Goal: Information Seeking & Learning: Learn about a topic

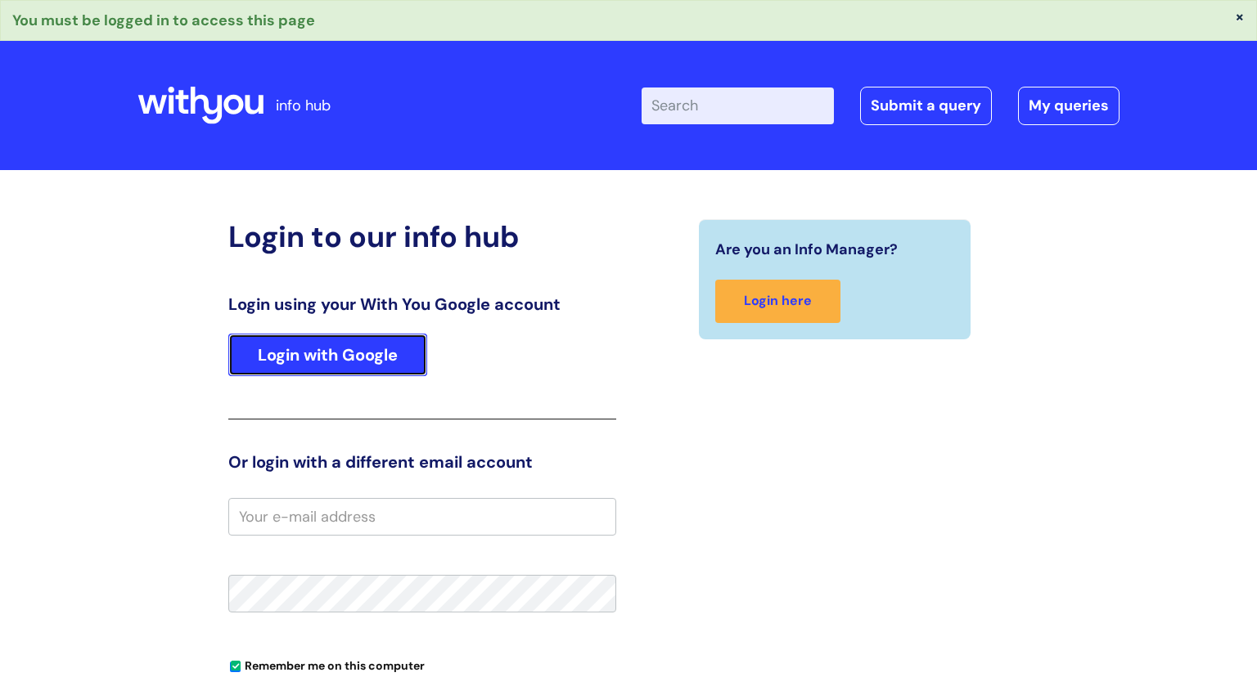
click at [359, 349] on link "Login with Google" at bounding box center [327, 355] width 199 height 43
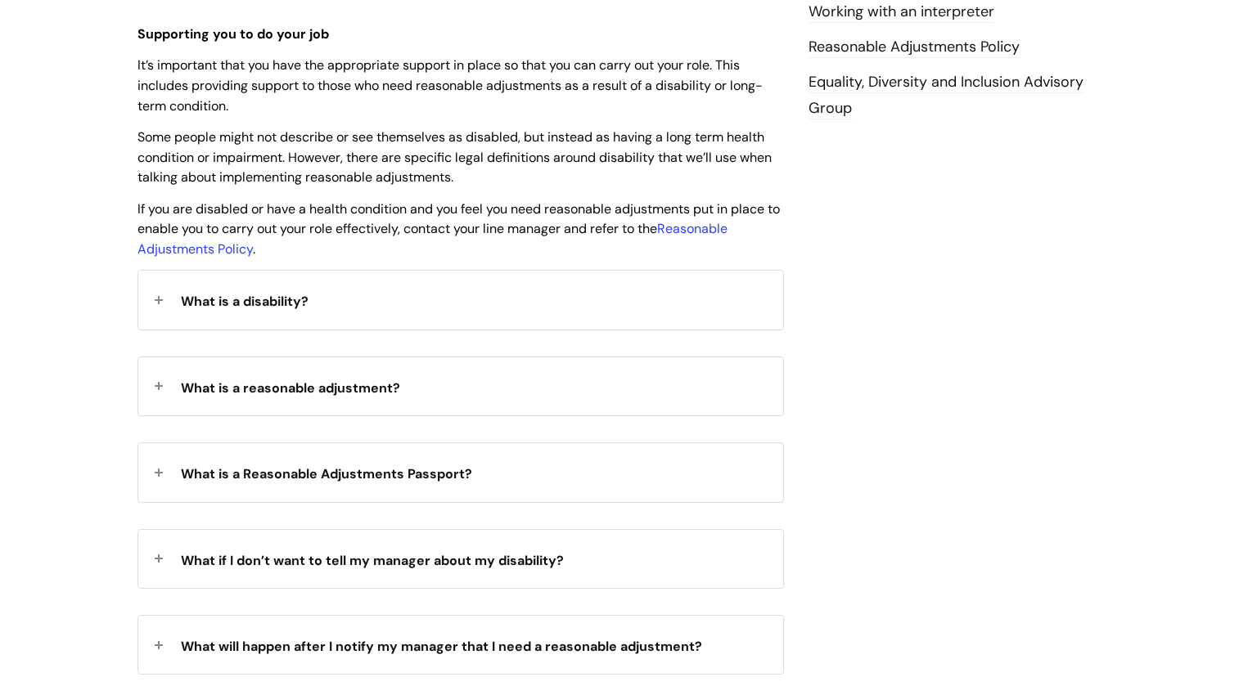
scroll to position [457, 0]
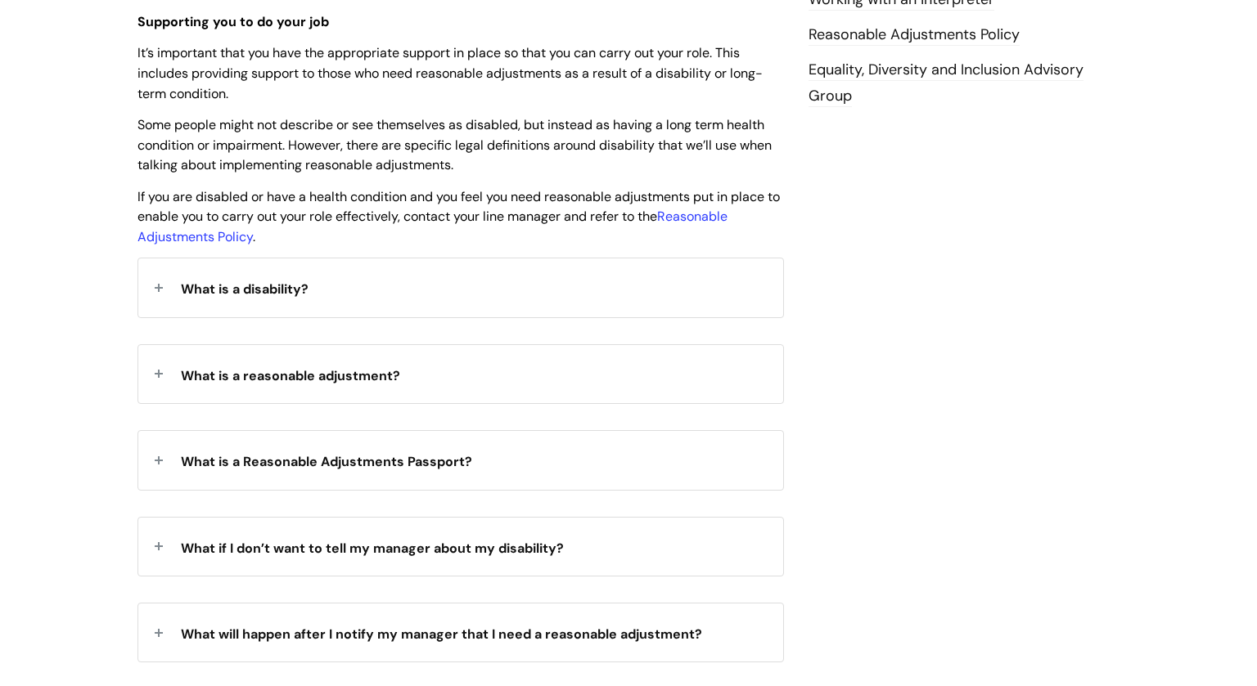
click at [379, 386] on strong "What is a reasonable adjustment?" at bounding box center [290, 374] width 219 height 25
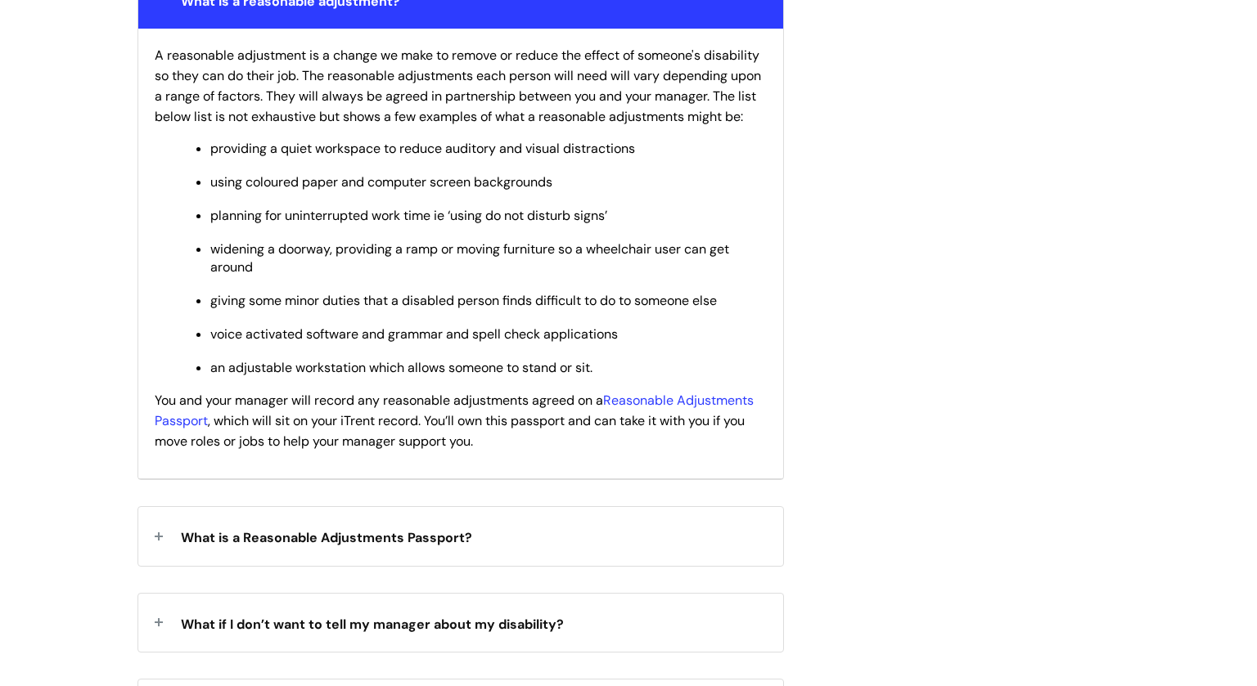
scroll to position [835, 0]
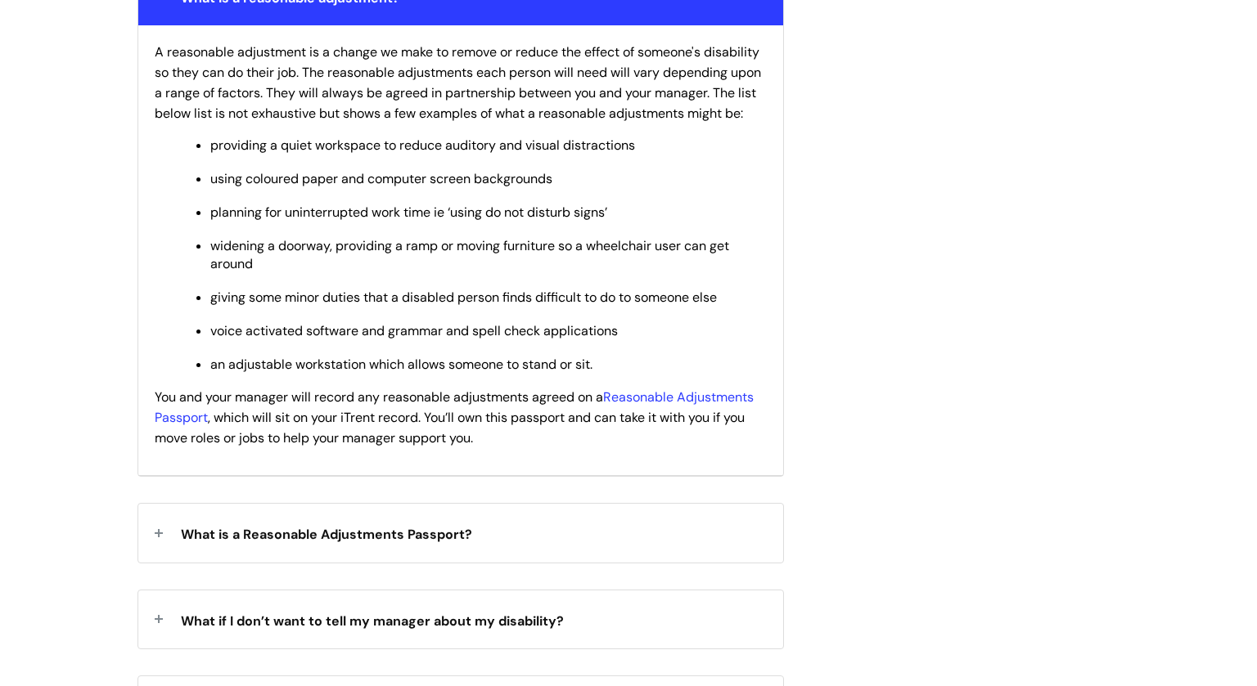
click at [389, 476] on div "A reasonable adjustment is a change we make to remove or reduce the effect of s…" at bounding box center [460, 250] width 645 height 451
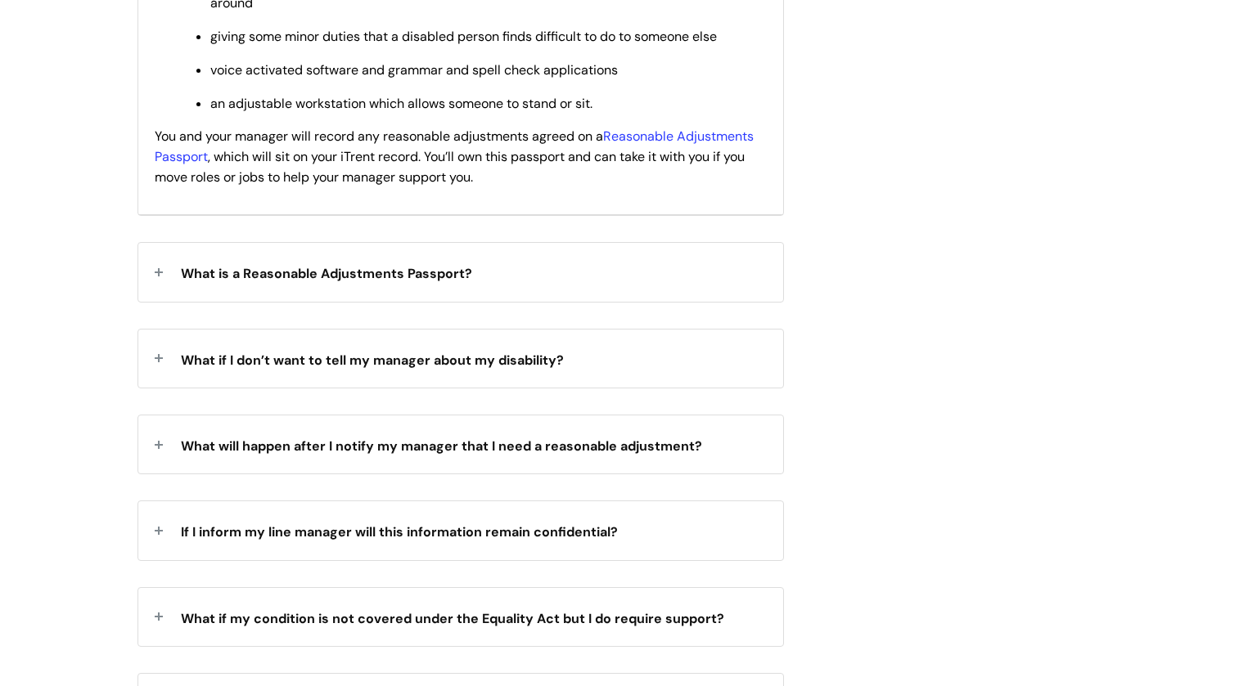
scroll to position [1102, 0]
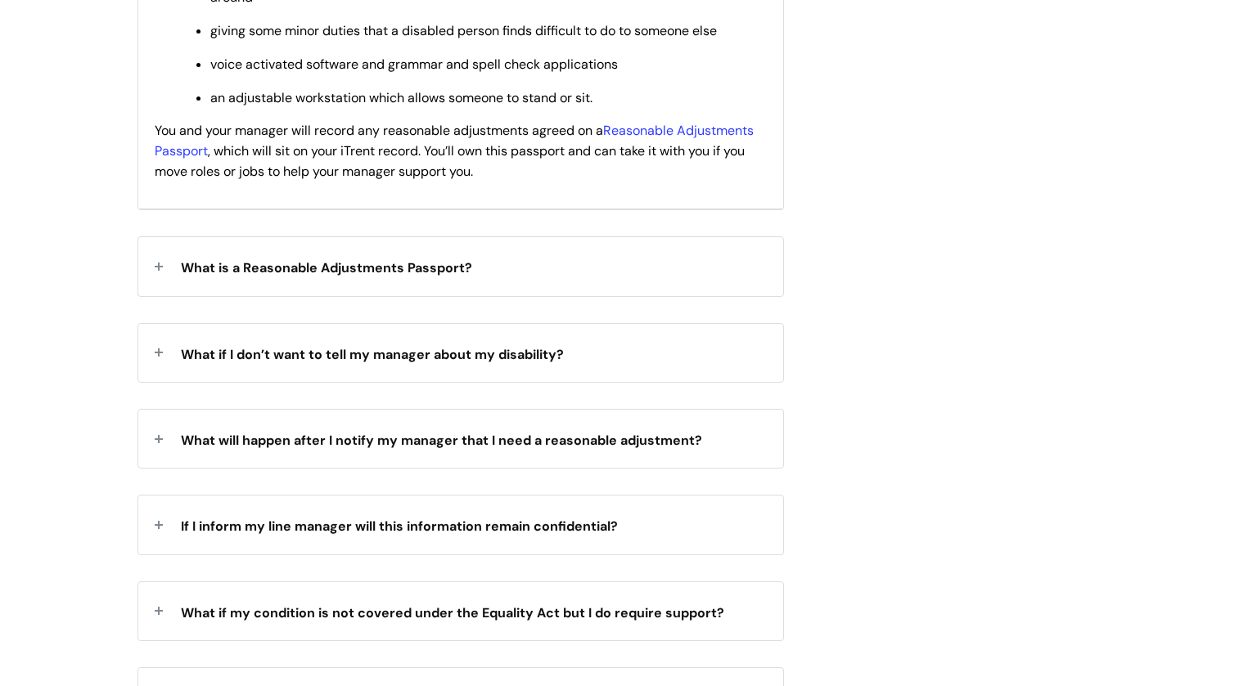
click at [478, 271] on div "What is a Reasonable Adjustments Passport?" at bounding box center [460, 266] width 645 height 58
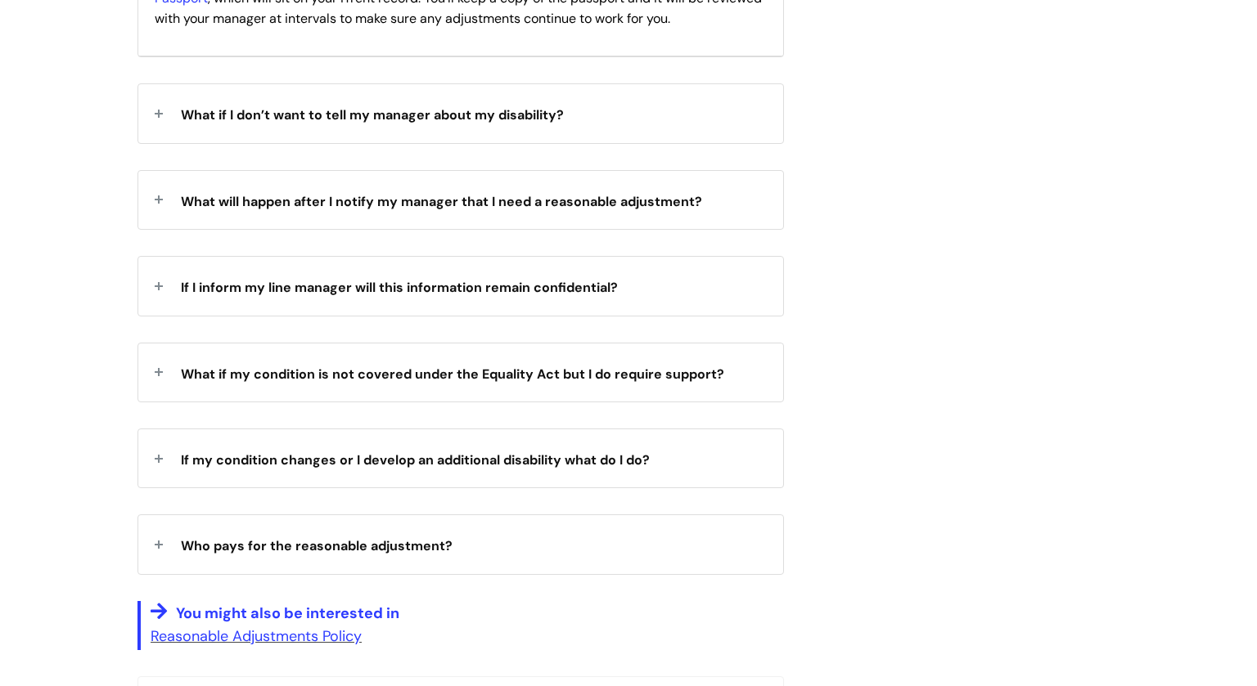
scroll to position [1445, 0]
click at [447, 138] on div "What if I don’t want to tell my manager about my disability?" at bounding box center [460, 114] width 645 height 58
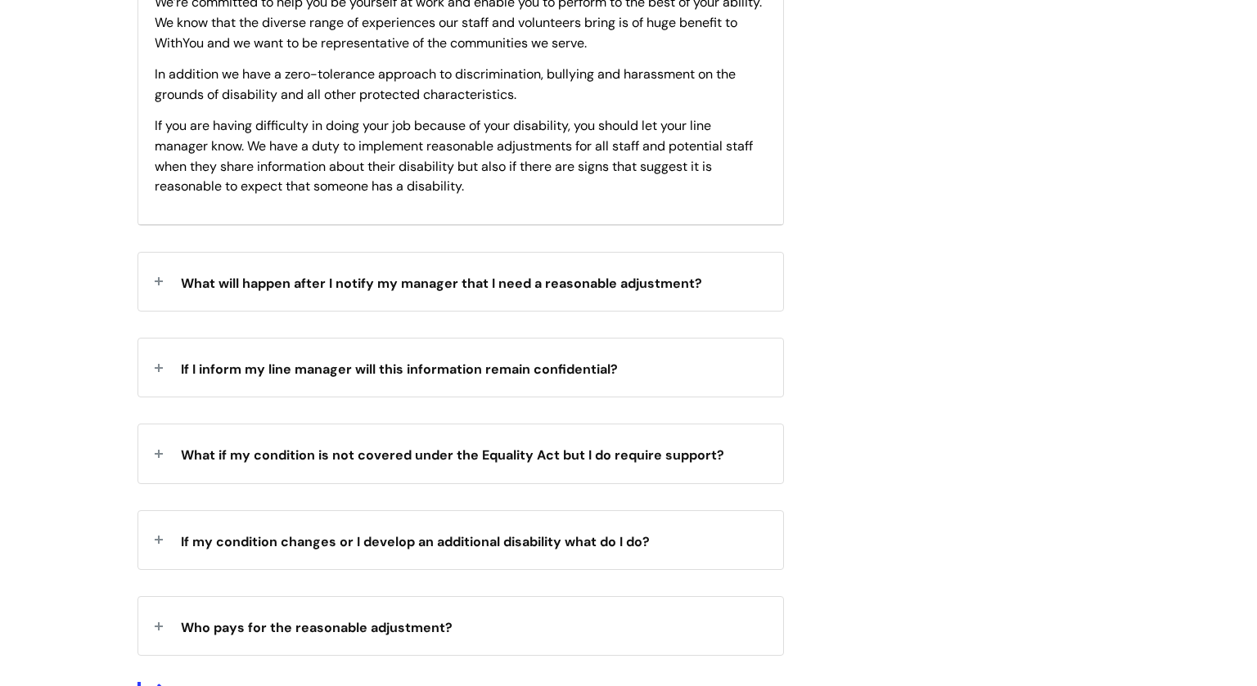
scroll to position [1801, 0]
click at [412, 291] on span "What will happen after I notify my manager that I need a reasonable adjustment?" at bounding box center [441, 282] width 521 height 17
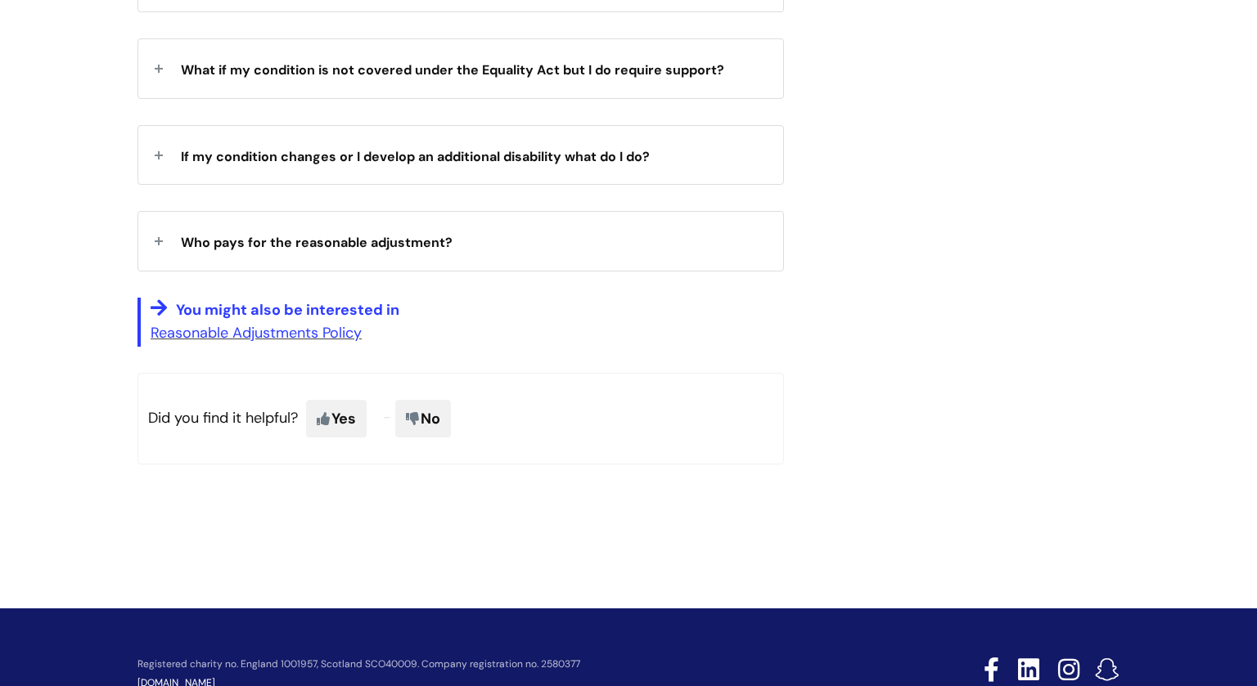
scroll to position [2255, 0]
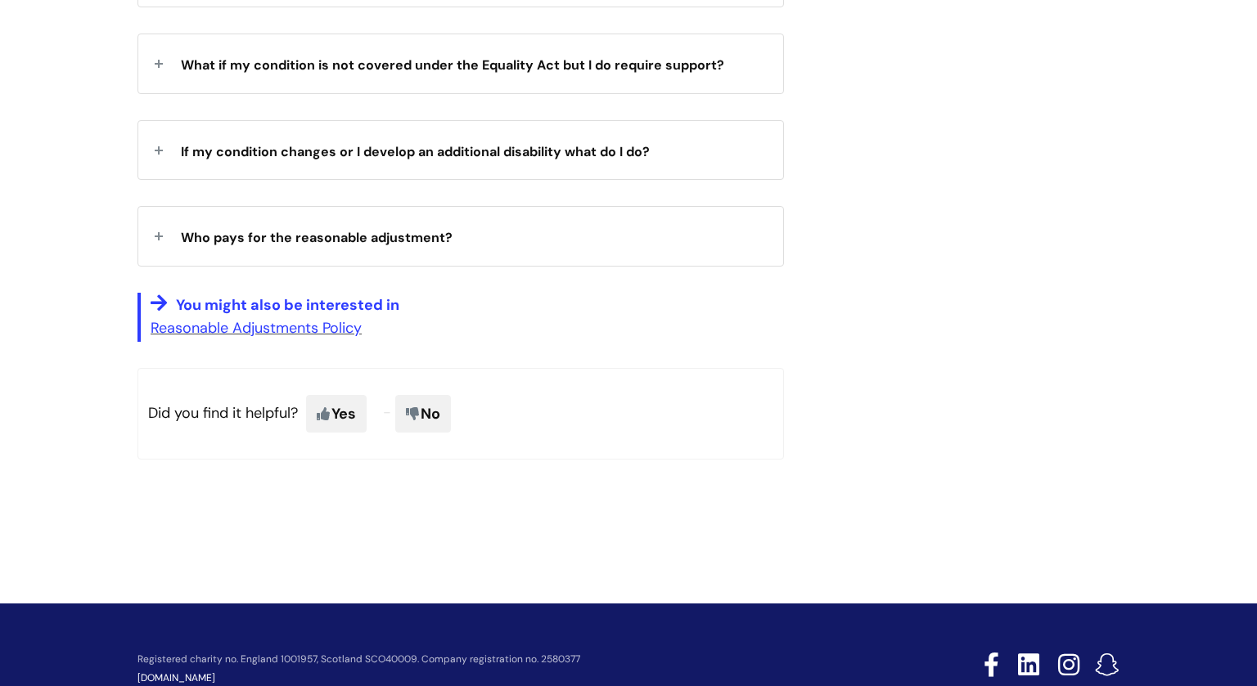
click at [302, 341] on p "Reasonable Adjustments Policy" at bounding box center [467, 328] width 633 height 26
click at [299, 338] on link "Reasonable Adjustments Policy" at bounding box center [256, 328] width 211 height 20
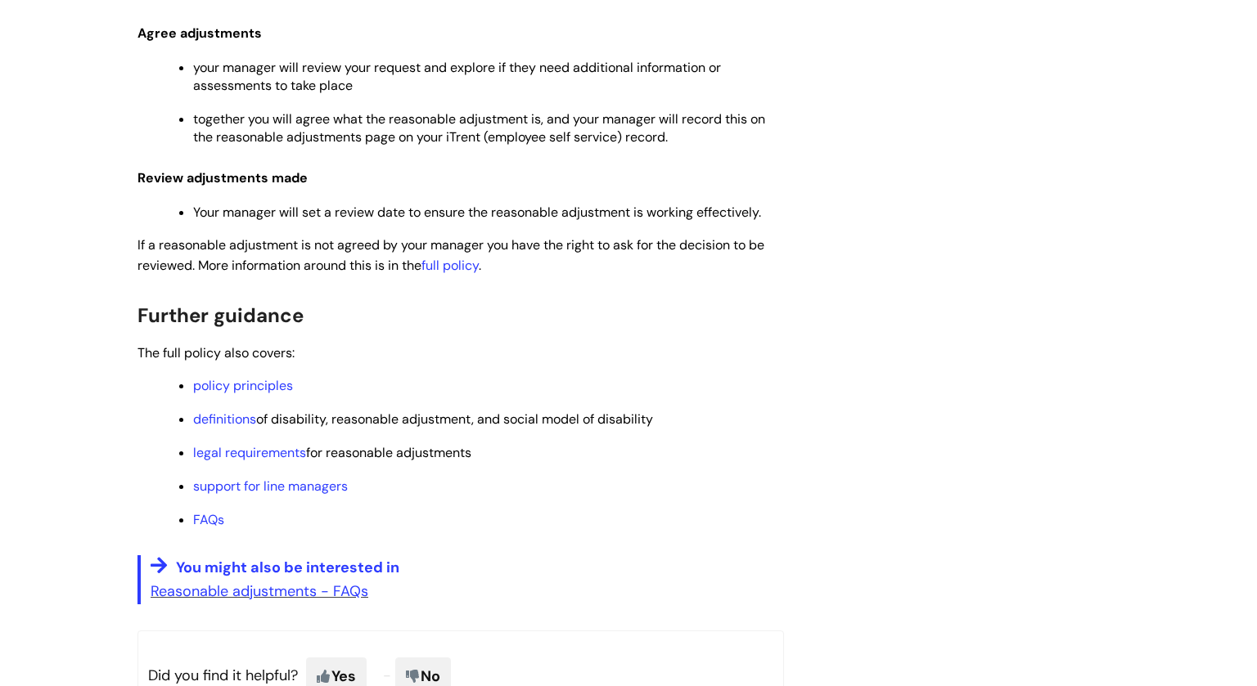
scroll to position [824, 0]
